Goal: Task Accomplishment & Management: Manage account settings

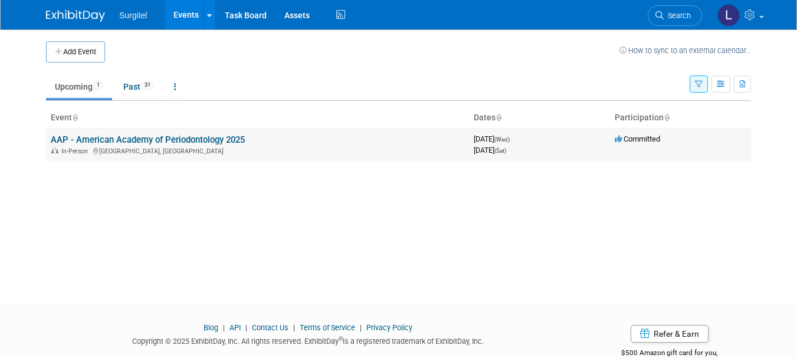
click at [135, 141] on link "AAP - American Academy of Periodontology 2025" at bounding box center [148, 140] width 194 height 11
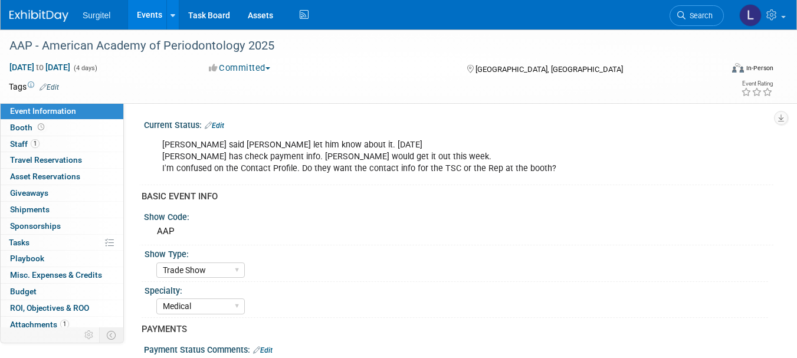
select select "Trade Show"
select select "Medical"
select select "No"
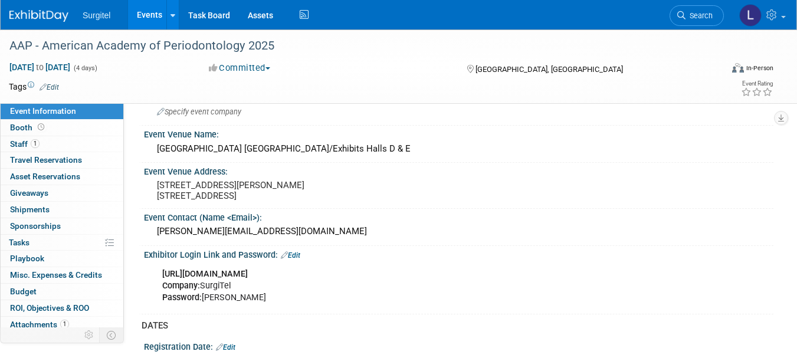
scroll to position [789, 0]
